Goal: Information Seeking & Learning: Learn about a topic

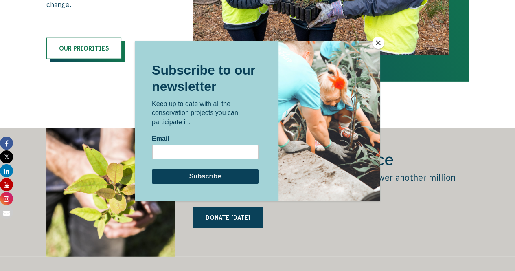
scroll to position [1159, 0]
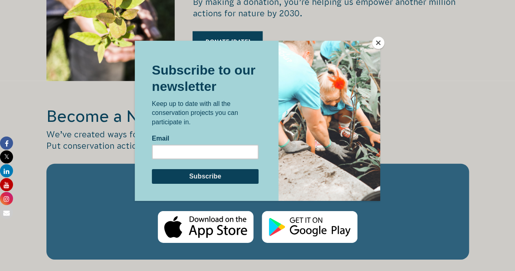
click at [375, 31] on div at bounding box center [257, 135] width 515 height 271
click at [378, 41] on button "Close" at bounding box center [378, 43] width 12 height 12
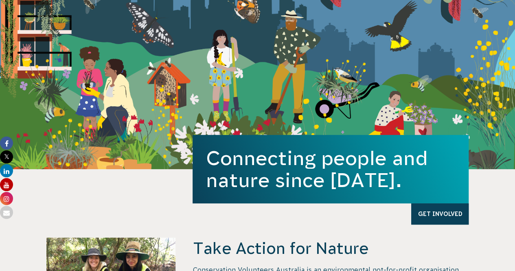
scroll to position [0, 0]
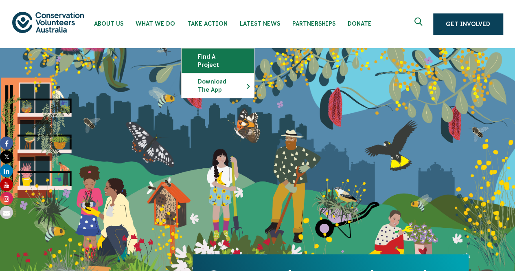
click at [215, 60] on link "Find a project" at bounding box center [217, 60] width 72 height 24
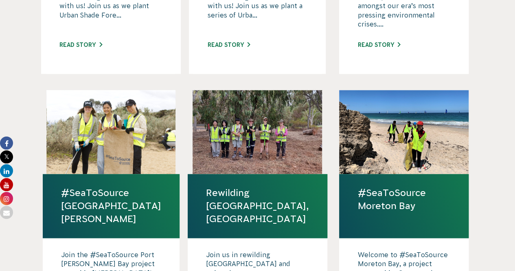
scroll to position [166, 0]
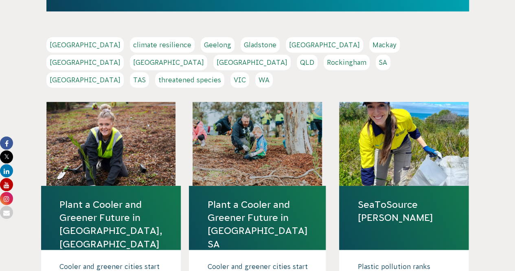
click at [249, 72] on link "VIC" at bounding box center [239, 79] width 19 height 15
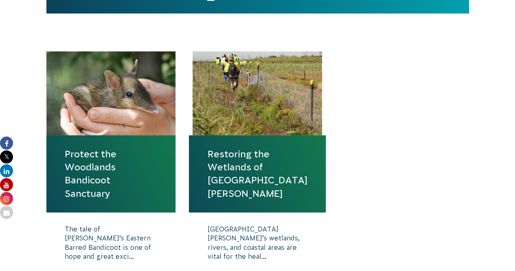
scroll to position [262, 0]
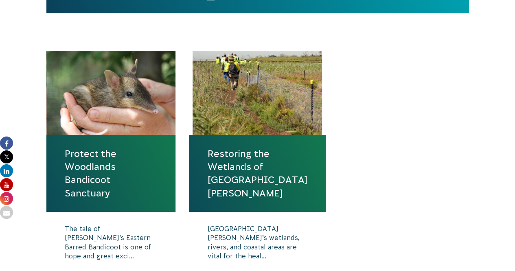
click at [73, 180] on link "Protect the Woodlands Bandicoot Sanctuary" at bounding box center [111, 173] width 93 height 52
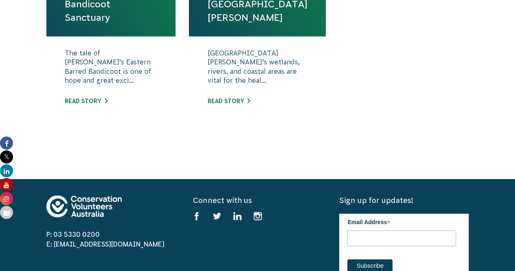
scroll to position [459, 0]
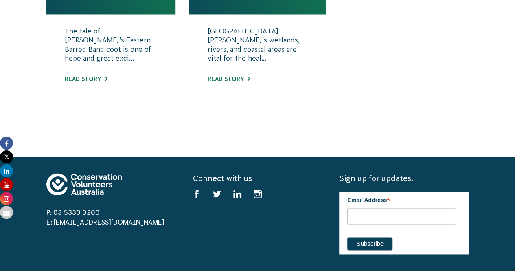
click at [101, 82] on div "The tale of Victoria’s Eastern Barred Bandicoot is one of hope and great exci..…" at bounding box center [110, 61] width 129 height 94
click at [100, 81] on link "Read story" at bounding box center [86, 79] width 43 height 7
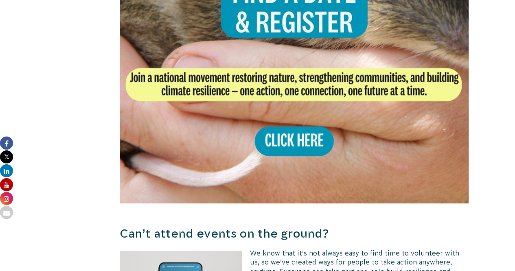
scroll to position [1698, 0]
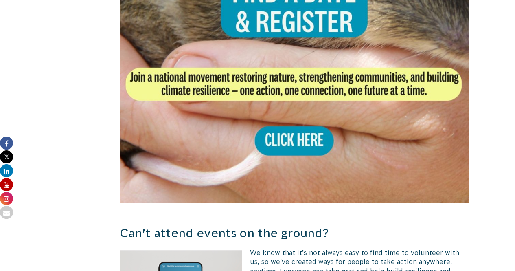
click at [303, 128] on img at bounding box center [294, 28] width 349 height 349
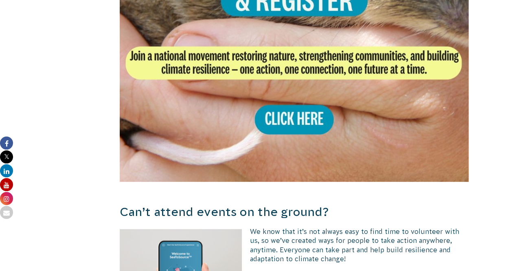
scroll to position [1789, 0]
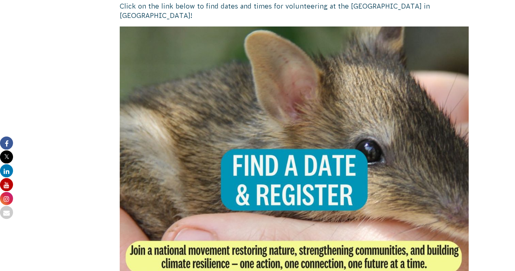
scroll to position [1555, 0]
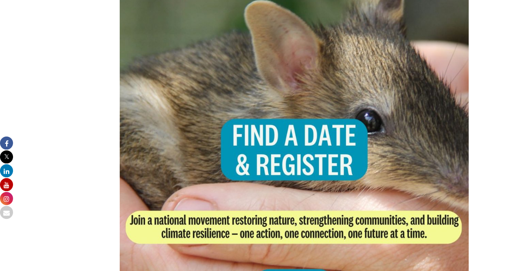
click at [262, 157] on img at bounding box center [294, 170] width 349 height 349
